Goal: Transaction & Acquisition: Purchase product/service

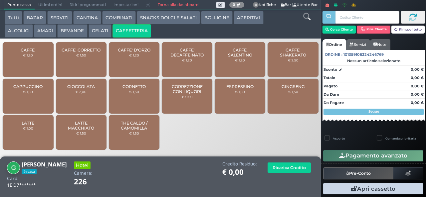
click at [53, 31] on button "AMARI" at bounding box center [45, 30] width 22 height 13
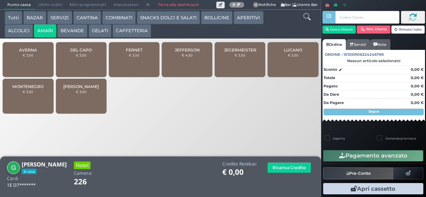
click at [27, 53] on span "AVERNA" at bounding box center [28, 50] width 18 height 5
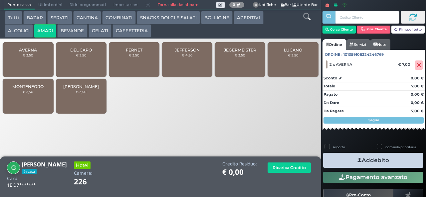
click at [357, 160] on icon "button" at bounding box center [359, 160] width 4 height 7
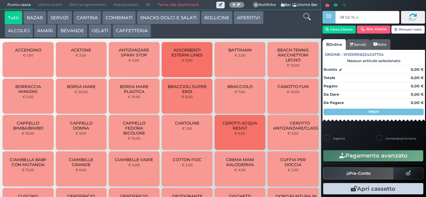
type input "58 5d 7e a0"
click at [0, 0] on div at bounding box center [0, 0] width 0 height 0
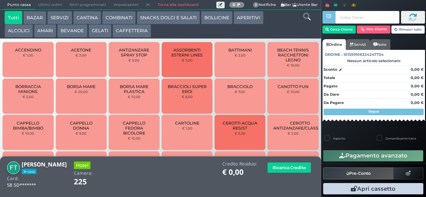
click at [49, 33] on button "AMARI" at bounding box center [45, 30] width 22 height 13
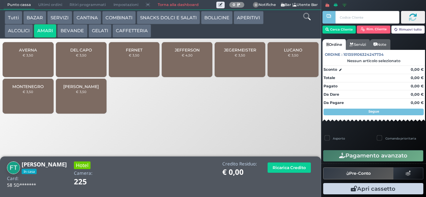
click at [32, 53] on span "AVERNA" at bounding box center [28, 50] width 18 height 5
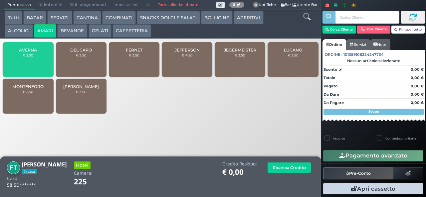
click at [35, 53] on span "AVERNA" at bounding box center [28, 50] width 18 height 5
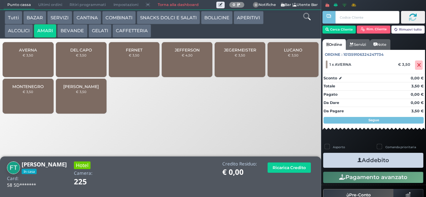
click at [44, 58] on div "AVERNA € 3,50" at bounding box center [28, 59] width 51 height 35
click at [357, 163] on icon "button" at bounding box center [359, 160] width 4 height 7
